Goal: Task Accomplishment & Management: Manage account settings

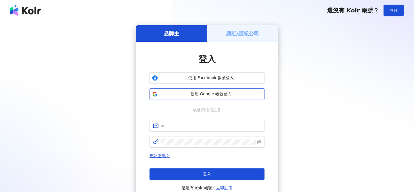
click at [199, 95] on span "使用 Google 帳號登入" at bounding box center [211, 94] width 102 height 6
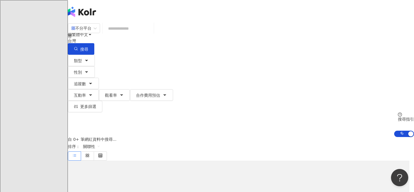
click at [83, 80] on icon at bounding box center [82, 80] width 2 height 1
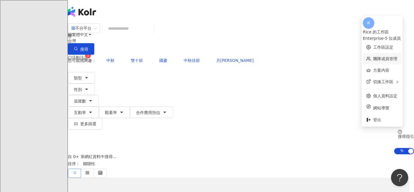
click at [374, 56] on link "團隊成員管理" at bounding box center [386, 58] width 24 height 5
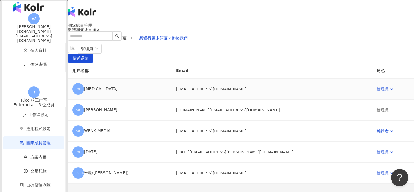
scroll to position [83, 0]
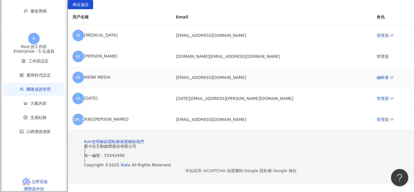
click at [372, 88] on td "編輯者" at bounding box center [393, 77] width 42 height 21
click at [390, 79] on icon "down" at bounding box center [392, 77] width 4 height 4
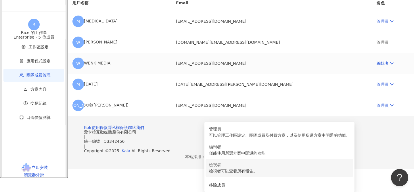
click at [291, 161] on div "檢視者" at bounding box center [279, 164] width 141 height 6
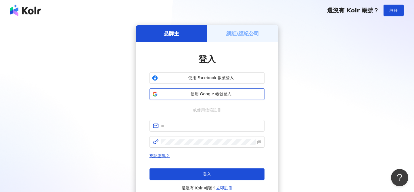
click at [206, 96] on span "使用 Google 帳號登入" at bounding box center [211, 94] width 102 height 6
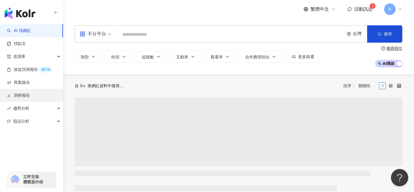
click at [30, 96] on link "洞察報告" at bounding box center [18, 96] width 23 height 6
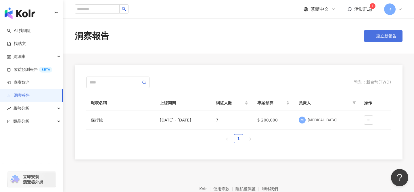
click at [378, 40] on button "建立新報告" at bounding box center [383, 36] width 39 height 12
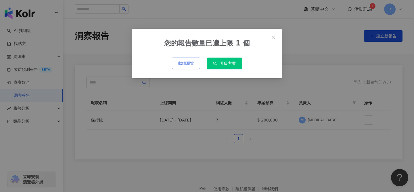
click at [189, 66] on button "繼續瀏覽" at bounding box center [186, 64] width 28 height 12
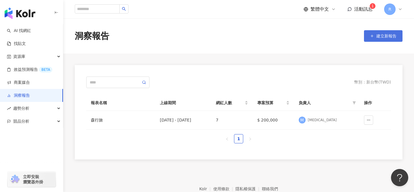
click at [383, 35] on span "建立新報告" at bounding box center [387, 36] width 20 height 5
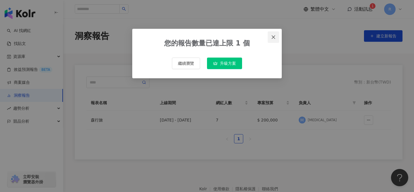
click at [276, 32] on button "Close" at bounding box center [274, 37] width 12 height 12
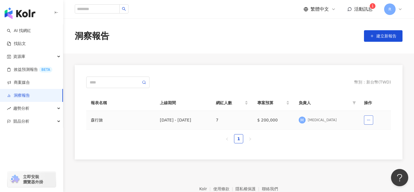
click at [366, 122] on button "button" at bounding box center [368, 119] width 9 height 9
click at [275, 71] on div "幣別 ： 新台幣 ( TWD ) 報表名稱 上線期間 網紅人數 專案預算 負責人 操作 森行旅 [DATE] - [DATE] 7 $ 200,000 M […" at bounding box center [239, 112] width 328 height 94
click at [171, 123] on div "[DATE] - [DATE]" at bounding box center [183, 120] width 47 height 6
click at [97, 121] on div "森行旅" at bounding box center [121, 120] width 60 height 6
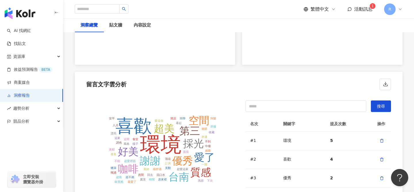
scroll to position [1254, 0]
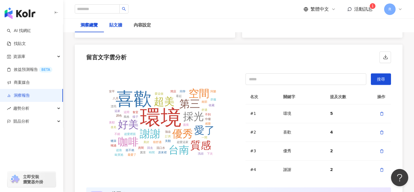
click at [110, 28] on div "貼文牆" at bounding box center [115, 25] width 13 height 7
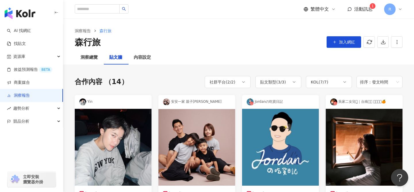
click at [279, 133] on img at bounding box center [280, 147] width 77 height 77
click at [21, 94] on link "洞察報告" at bounding box center [18, 96] width 23 height 6
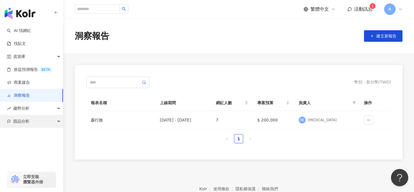
click at [31, 117] on div "競品分析" at bounding box center [31, 121] width 63 height 13
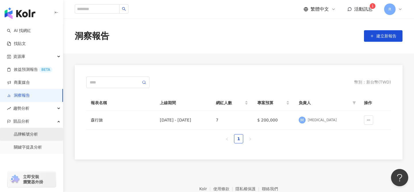
click at [38, 134] on link "品牌帳號分析" at bounding box center [26, 135] width 24 height 6
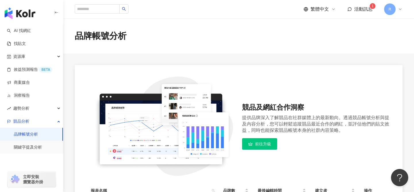
scroll to position [100, 0]
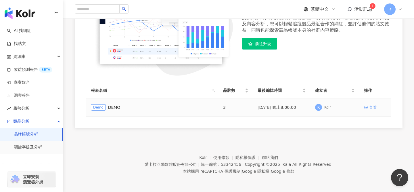
click at [372, 109] on div "查看" at bounding box center [373, 107] width 8 height 6
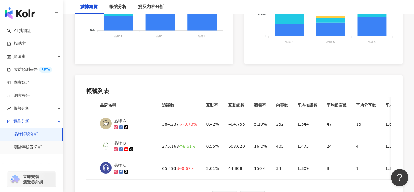
scroll to position [313, 0]
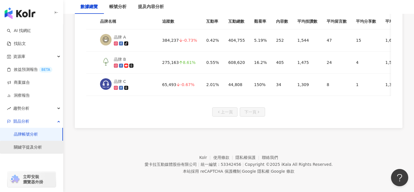
click at [30, 144] on link "關鍵字提及分析" at bounding box center [28, 147] width 28 height 6
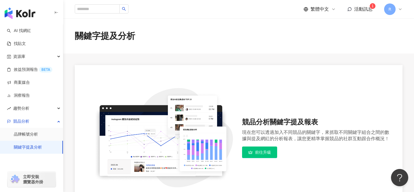
scroll to position [112, 0]
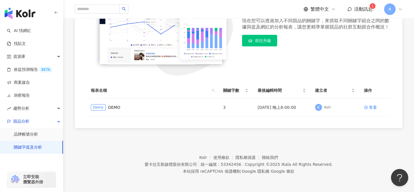
click at [254, 46] on link "前往升級" at bounding box center [259, 41] width 35 height 12
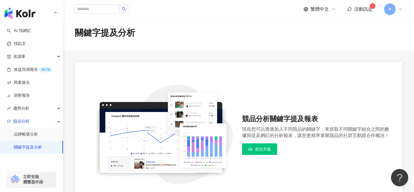
scroll to position [0, 0]
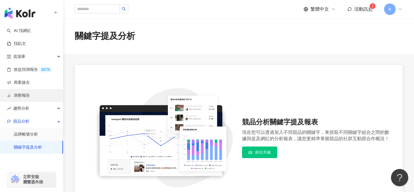
click at [30, 94] on link "洞察報告" at bounding box center [18, 96] width 23 height 6
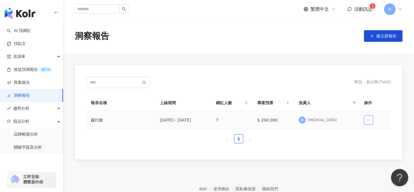
click at [369, 121] on icon "button" at bounding box center [369, 120] width 4 height 4
click at [302, 144] on div "報表名稱 上線期間 網紅人數 專案預算 負責人 操作 森行旅 [DATE] - [DATE] 7 $ 200,000 M [MEDICAL_DATA] 1" at bounding box center [238, 121] width 305 height 53
click at [106, 121] on div "森行旅" at bounding box center [121, 120] width 60 height 6
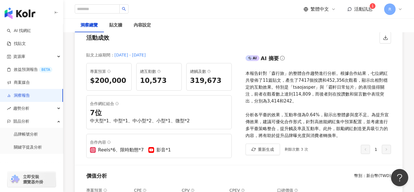
scroll to position [62, 0]
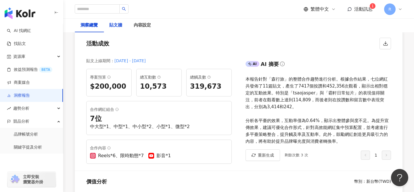
click at [117, 28] on div "貼文牆" at bounding box center [115, 25] width 13 height 7
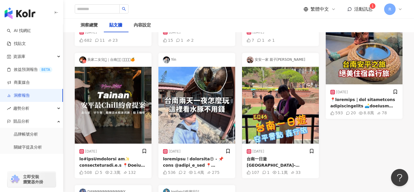
scroll to position [190, 0]
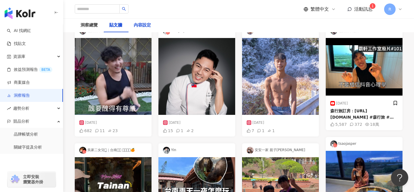
click at [144, 26] on div "內容設定" at bounding box center [142, 25] width 17 height 7
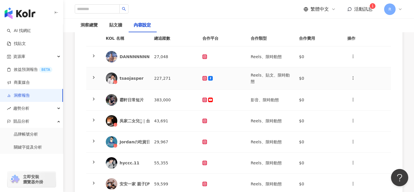
scroll to position [77, 0]
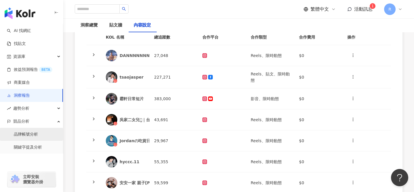
click at [30, 132] on link "品牌帳號分析" at bounding box center [26, 135] width 24 height 6
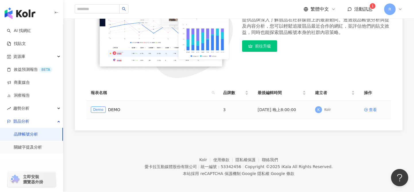
scroll to position [100, 0]
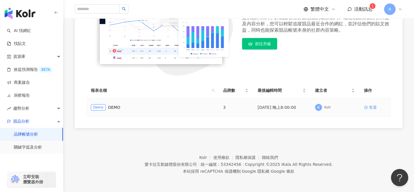
click at [368, 110] on link "查看" at bounding box center [375, 107] width 22 height 6
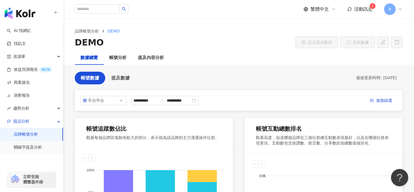
click at [394, 6] on span "R" at bounding box center [390, 9] width 12 height 12
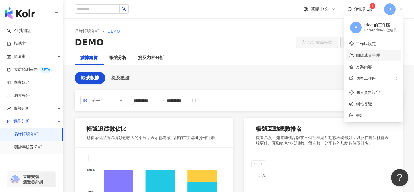
click at [364, 55] on link "團隊成員管理" at bounding box center [368, 55] width 24 height 5
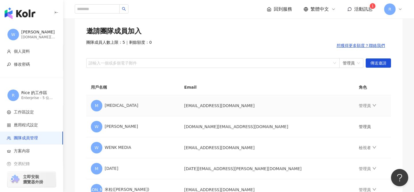
scroll to position [54, 0]
